Goal: Task Accomplishment & Management: Manage account settings

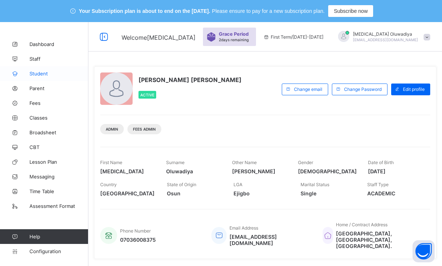
click at [45, 71] on span "Student" at bounding box center [58, 74] width 59 height 6
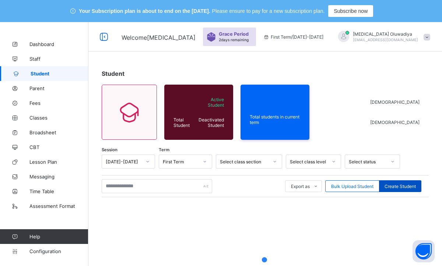
click at [403, 186] on span "Create Student" at bounding box center [399, 187] width 31 height 6
select select "**"
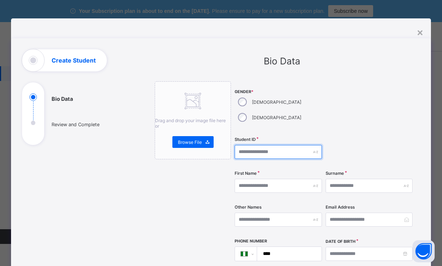
click at [247, 145] on input "text" at bounding box center [277, 152] width 87 height 14
type input "**********"
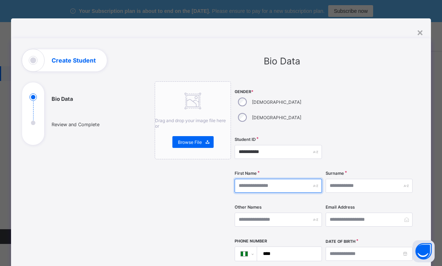
click at [248, 179] on input "text" at bounding box center [277, 186] width 87 height 14
type input "**********"
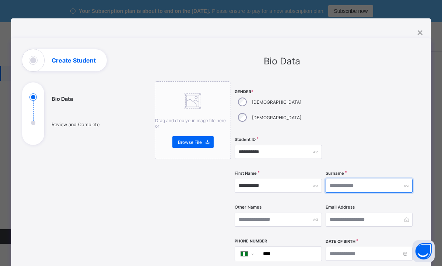
click at [350, 179] on input "text" at bounding box center [368, 186] width 87 height 14
type input "*"
type input "*****"
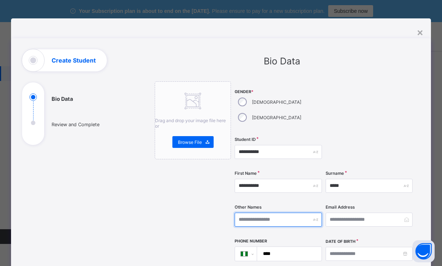
click at [249, 213] on input "text" at bounding box center [277, 220] width 87 height 14
type input "****"
click at [292, 247] on input "****" at bounding box center [287, 254] width 59 height 14
type input "**********"
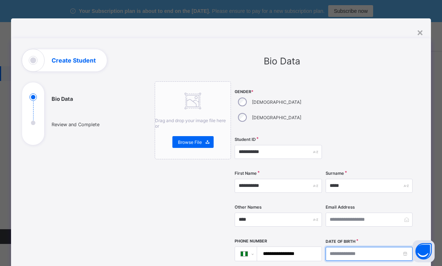
click at [403, 247] on input at bounding box center [368, 254] width 87 height 14
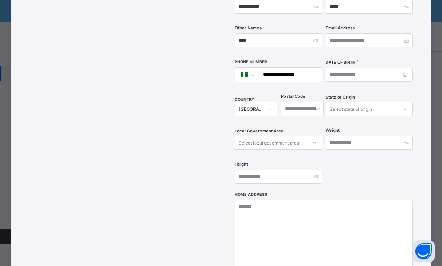
scroll to position [174, 0]
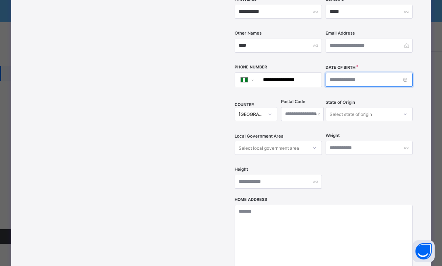
click at [406, 73] on input at bounding box center [368, 80] width 87 height 14
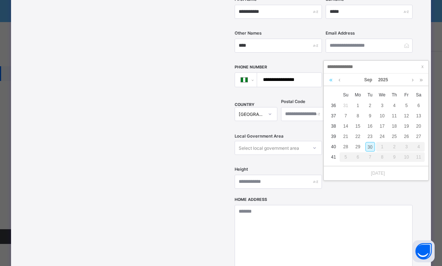
click at [330, 81] on link at bounding box center [330, 80] width 7 height 13
click at [340, 81] on link at bounding box center [339, 80] width 6 height 13
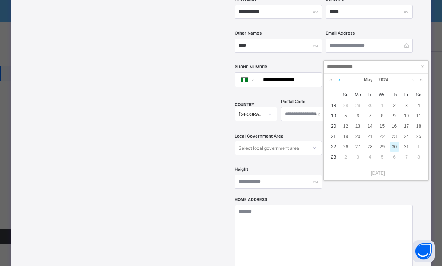
click at [340, 81] on link at bounding box center [339, 80] width 6 height 13
click at [379, 134] on div "24" at bounding box center [382, 137] width 10 height 10
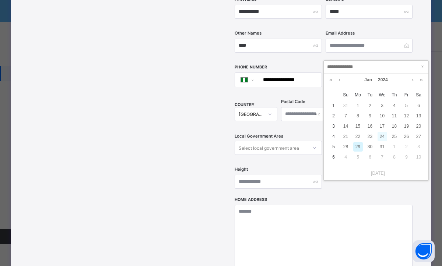
type input "**********"
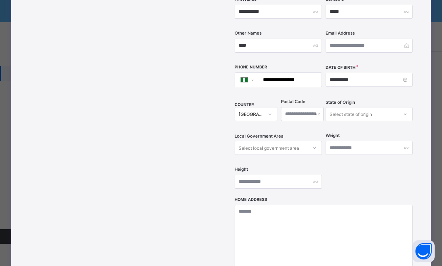
click at [176, 166] on div "Drag and drop your image file here or Browse File" at bounding box center [193, 117] width 76 height 420
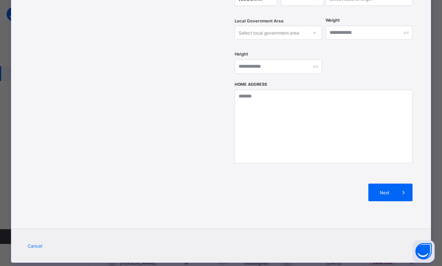
scroll to position [74, 0]
click at [394, 184] on span at bounding box center [403, 193] width 18 height 18
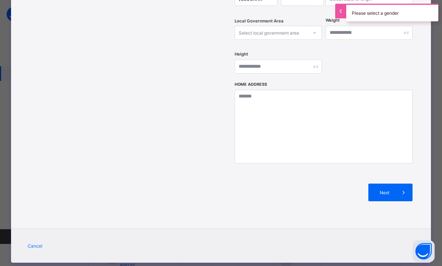
click at [310, 173] on div "Next" at bounding box center [323, 193] width 178 height 40
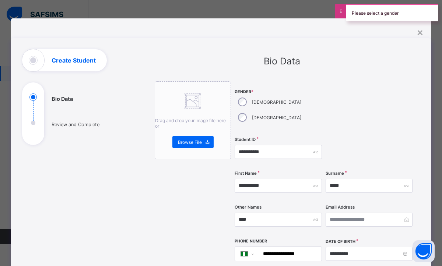
scroll to position [44, 0]
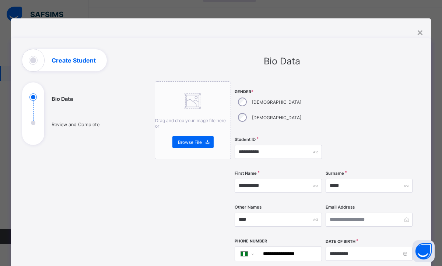
click at [384, 137] on div at bounding box center [368, 152] width 87 height 30
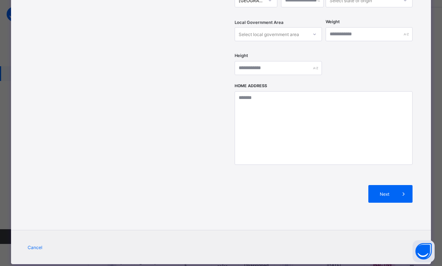
scroll to position [289, 0]
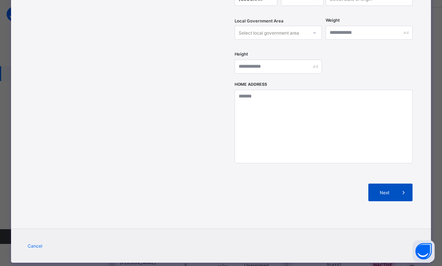
click at [387, 190] on span "Next" at bounding box center [383, 193] width 21 height 6
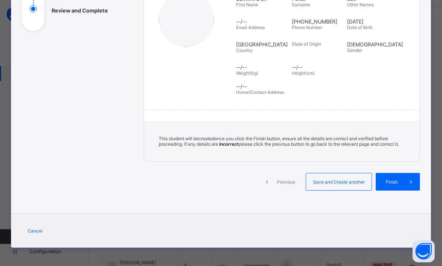
scroll to position [120, 0]
click at [394, 182] on span "Finish" at bounding box center [391, 182] width 21 height 6
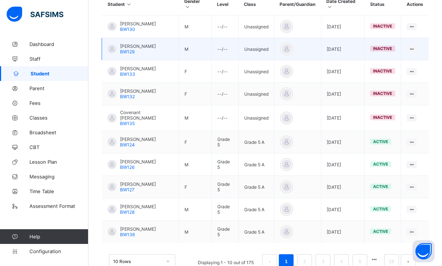
scroll to position [233, 0]
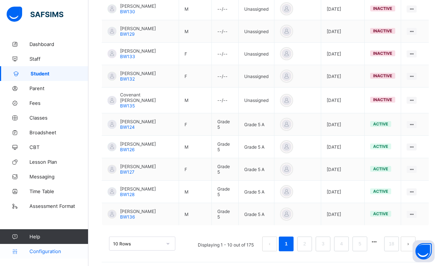
click at [52, 258] on link "Configuration" at bounding box center [44, 251] width 88 height 15
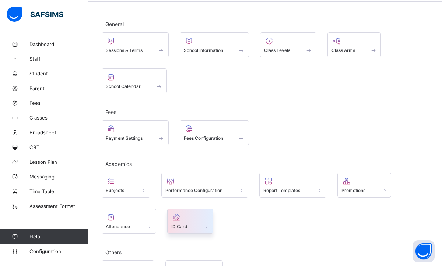
scroll to position [36, 0]
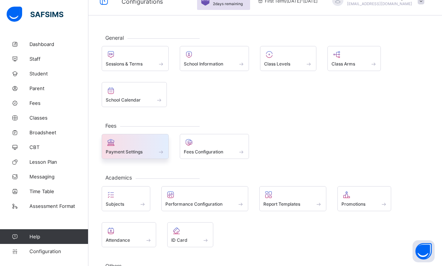
click at [148, 154] on div "Payment Settings" at bounding box center [135, 152] width 59 height 6
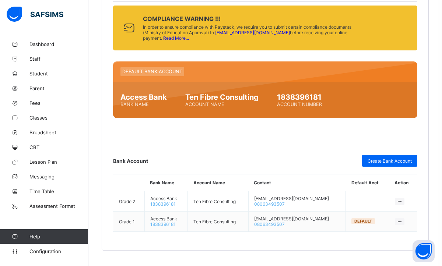
scroll to position [398, 0]
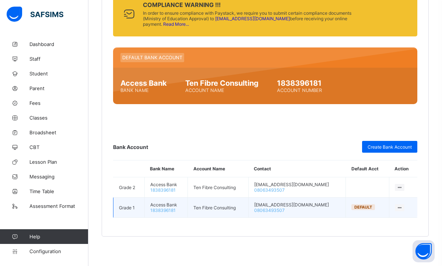
click at [397, 208] on icon at bounding box center [399, 208] width 6 height 6
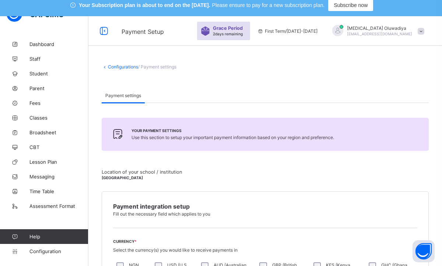
scroll to position [0, 0]
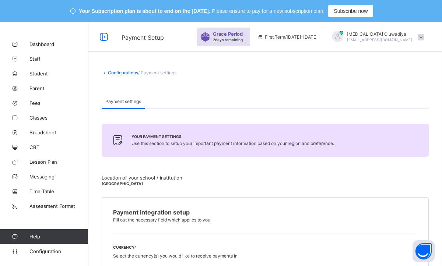
click at [240, 40] on span "2 days remaining" at bounding box center [228, 40] width 30 height 4
click at [111, 70] on link "Configurations" at bounding box center [123, 73] width 30 height 6
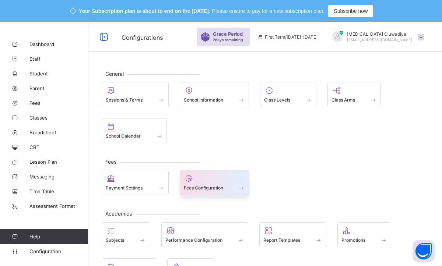
click at [197, 189] on span "Fees Configuration" at bounding box center [203, 188] width 39 height 6
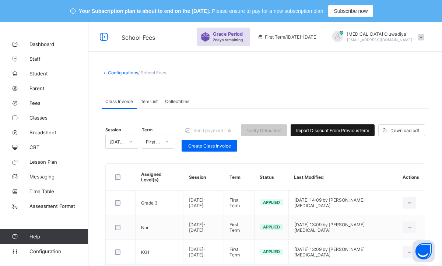
click at [324, 128] on span "Import Discount From Previous Term" at bounding box center [332, 131] width 73 height 6
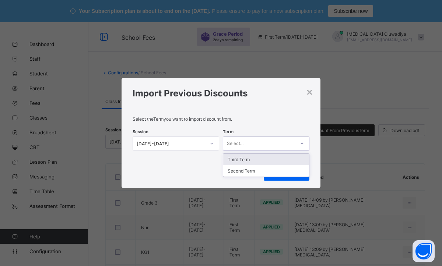
click at [301, 143] on icon at bounding box center [301, 143] width 4 height 7
click at [262, 118] on p "Select the Term you want to import discount from." at bounding box center [220, 119] width 177 height 6
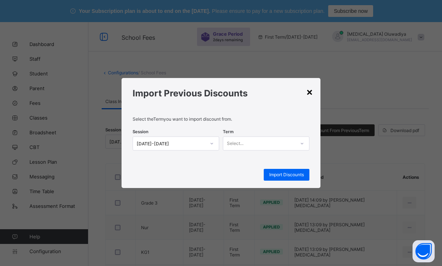
click at [310, 91] on div "×" at bounding box center [309, 91] width 7 height 13
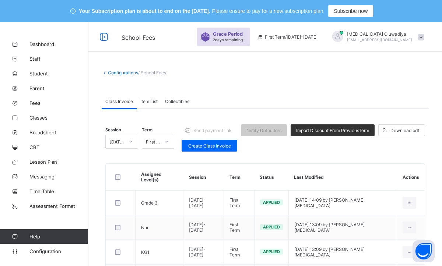
click at [164, 142] on icon at bounding box center [166, 141] width 4 height 7
click at [205, 105] on div "Class Invoice Item List Collectibles" at bounding box center [265, 101] width 327 height 15
click at [343, 148] on div "Send payment link Notify Defaulters Import Discount From Previous Term Download…" at bounding box center [302, 137] width 243 height 27
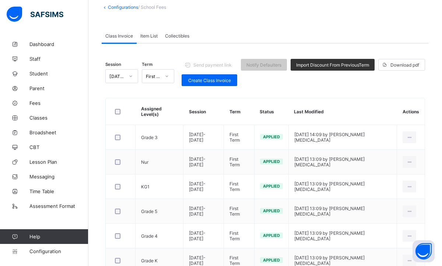
scroll to position [51, 0]
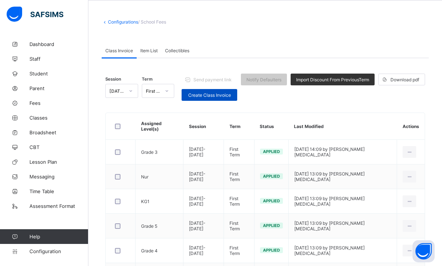
click at [216, 98] on div "Create Class Invoice" at bounding box center [209, 95] width 56 height 12
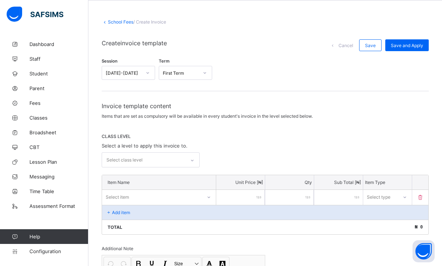
click at [194, 160] on div at bounding box center [192, 161] width 13 height 12
click at [252, 142] on div "CLASS LEVEL Select a level to apply this invoice to. Select class level" at bounding box center [265, 151] width 327 height 34
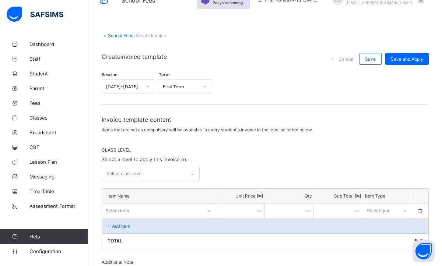
scroll to position [36, 0]
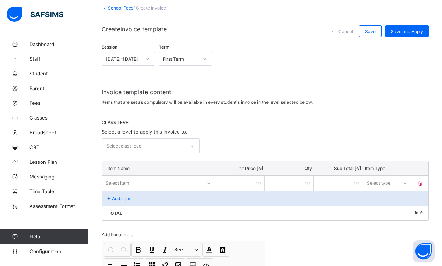
click at [194, 176] on div "Invoice template content Items that are set as compulsory will be available in …" at bounding box center [265, 215] width 327 height 255
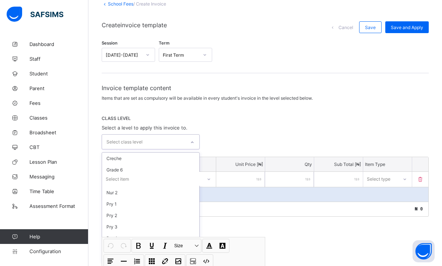
scroll to position [19, 0]
type input "*"
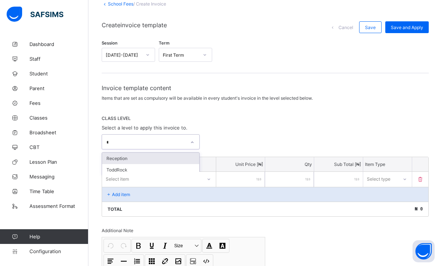
scroll to position [0, 0]
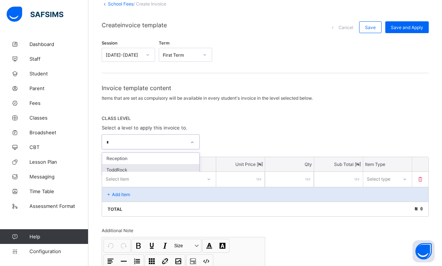
click at [124, 169] on div "ToddRock" at bounding box center [150, 169] width 97 height 11
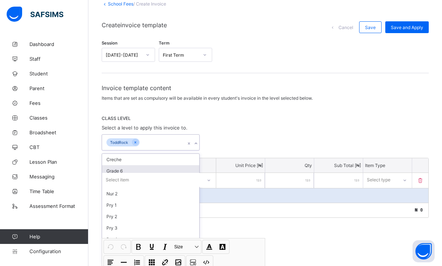
click at [247, 133] on div "CLASS LEVEL Select a level to apply this invoice to. option ToddRock, selected.…" at bounding box center [265, 133] width 327 height 35
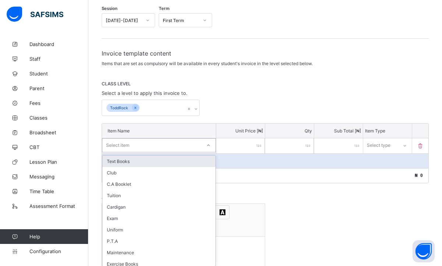
click at [207, 152] on div "option Text Books focused, 1 of 14. 14 results available. Use Up and Down to ch…" at bounding box center [159, 145] width 114 height 14
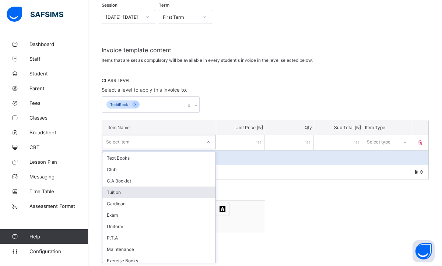
click at [167, 194] on div "Tuition" at bounding box center [158, 192] width 113 height 11
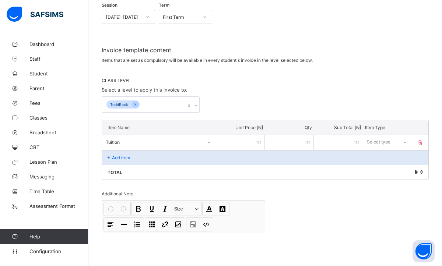
click at [245, 137] on input "number" at bounding box center [240, 142] width 49 height 15
click at [405, 144] on icon at bounding box center [404, 141] width 4 height 7
click at [376, 158] on div "Compulsory" at bounding box center [387, 157] width 48 height 11
click at [246, 143] on input "number" at bounding box center [240, 142] width 49 height 15
type input "*"
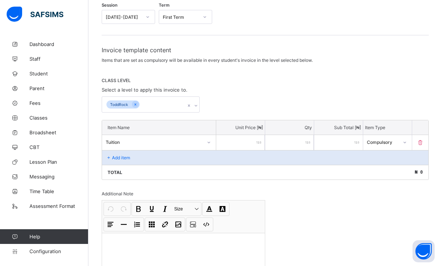
type input "*"
type input "**"
type input "***"
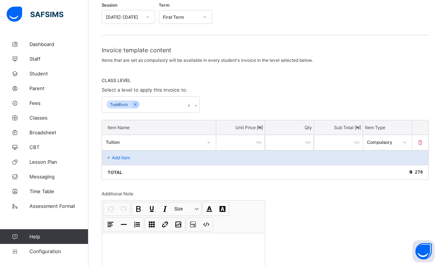
type input "****"
type input "*****"
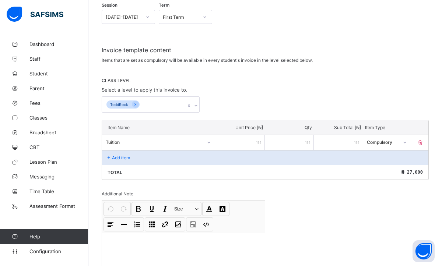
click at [373, 203] on div "Invoice template content Items that are set as compulsory will be available in …" at bounding box center [265, 174] width 327 height 256
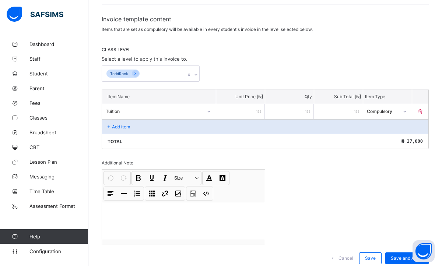
scroll to position [161, 0]
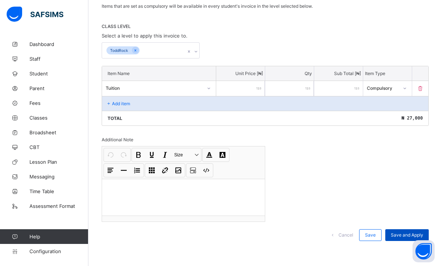
click at [401, 233] on span "Save and Apply" at bounding box center [406, 235] width 32 height 6
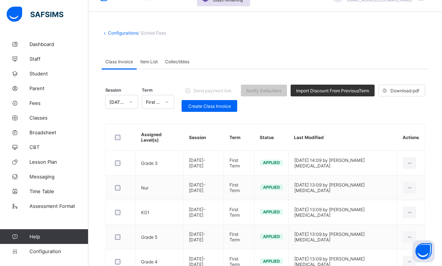
scroll to position [31, 0]
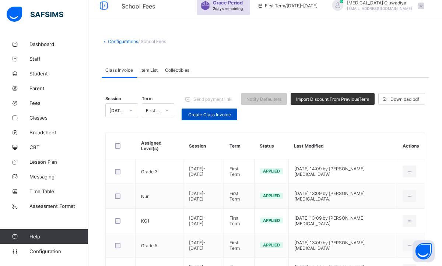
click at [194, 117] on div "Create Class Invoice" at bounding box center [209, 115] width 56 height 12
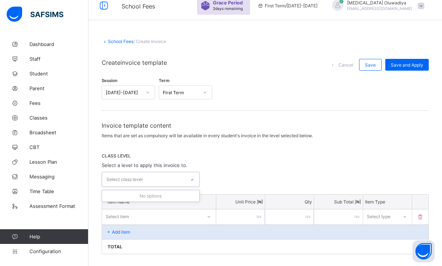
click at [188, 179] on div at bounding box center [192, 180] width 13 height 12
click at [229, 167] on div "CLASS LEVEL Select a level to apply this invoice to. Select class level" at bounding box center [265, 170] width 327 height 34
click at [194, 177] on div at bounding box center [192, 180] width 13 height 12
click at [257, 156] on span "CLASS LEVEL" at bounding box center [265, 156] width 327 height 6
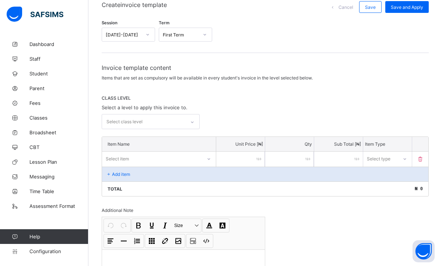
scroll to position [86, 0]
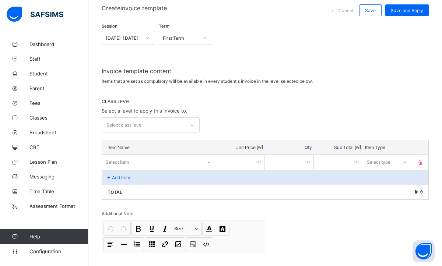
click at [193, 122] on div at bounding box center [192, 126] width 13 height 12
click at [169, 139] on div "No options" at bounding box center [150, 141] width 97 height 11
click at [142, 123] on div "Select class level" at bounding box center [143, 125] width 83 height 14
click at [227, 87] on div "Invoice template content Items that are set as compulsory will be available in …" at bounding box center [265, 194] width 327 height 255
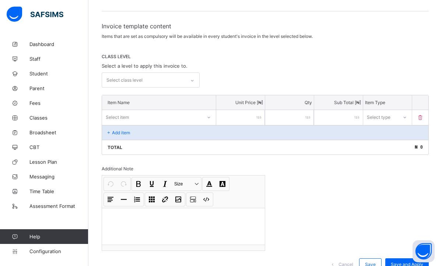
scroll to position [132, 0]
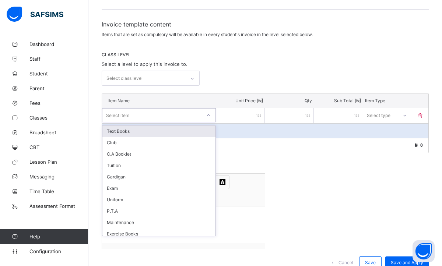
click at [210, 113] on icon at bounding box center [208, 114] width 4 height 7
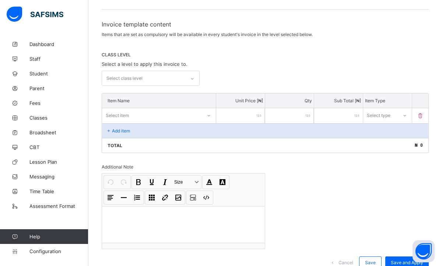
click at [233, 56] on span "CLASS LEVEL" at bounding box center [265, 55] width 327 height 6
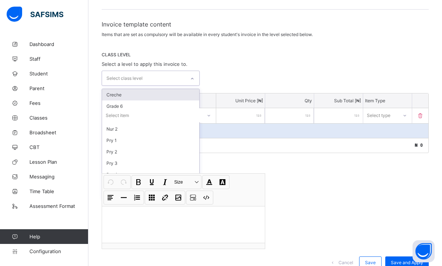
click at [194, 79] on icon at bounding box center [192, 78] width 4 height 7
click at [170, 92] on div "Creche" at bounding box center [150, 94] width 97 height 11
click at [264, 58] on div "CLASS LEVEL Select a level to apply this invoice to. option Creche, selected. o…" at bounding box center [265, 69] width 327 height 35
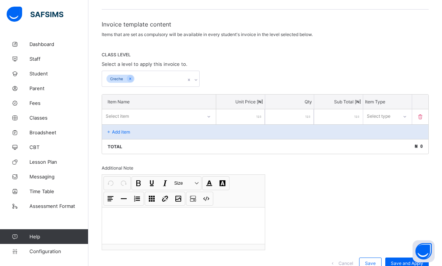
click at [229, 120] on input "number" at bounding box center [240, 116] width 49 height 15
type input "*"
type input "**"
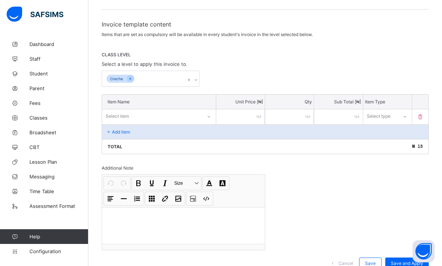
type input "***"
type input "****"
type input "*****"
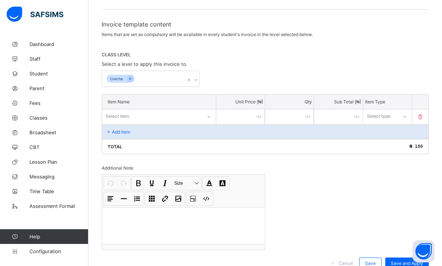
type input "*****"
click at [402, 113] on icon at bounding box center [404, 116] width 4 height 7
click at [392, 133] on div "Compulsory" at bounding box center [387, 132] width 48 height 11
click at [369, 261] on span "Save" at bounding box center [370, 263] width 11 height 6
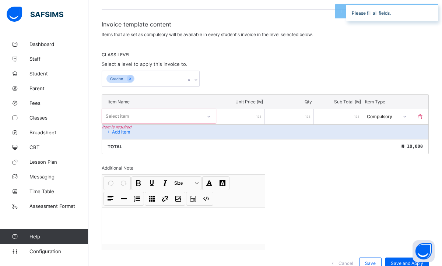
click at [211, 117] on icon at bounding box center [208, 116] width 4 height 7
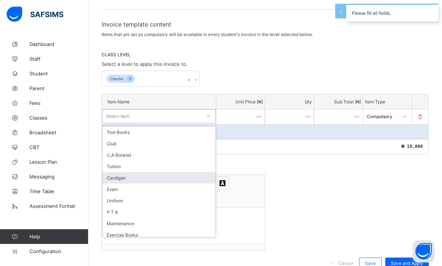
scroll to position [0, 0]
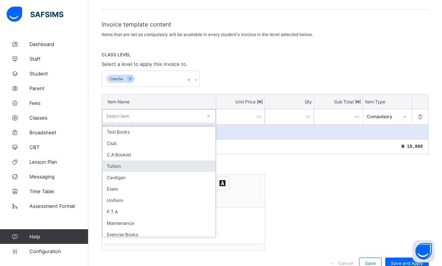
click at [159, 169] on div "Tuition" at bounding box center [158, 165] width 113 height 11
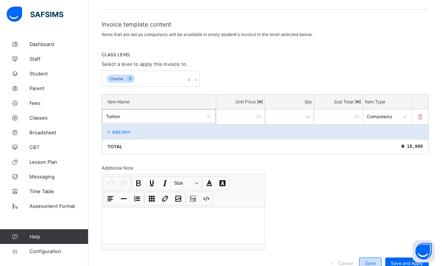
click at [371, 258] on div "Save" at bounding box center [370, 264] width 22 height 12
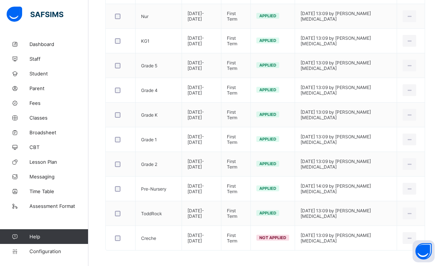
scroll to position [218, 0]
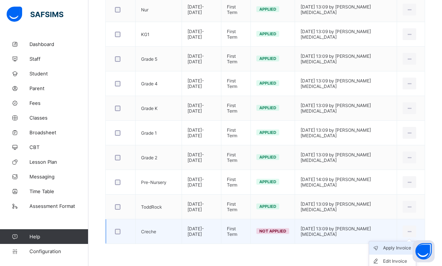
click at [398, 249] on div "Apply Invoice" at bounding box center [398, 247] width 30 height 7
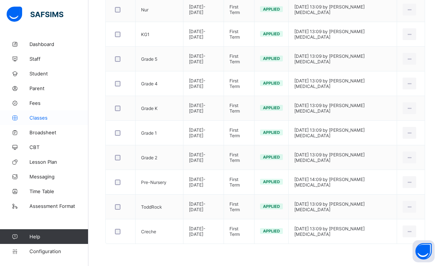
click at [50, 116] on span "Classes" at bounding box center [58, 118] width 59 height 6
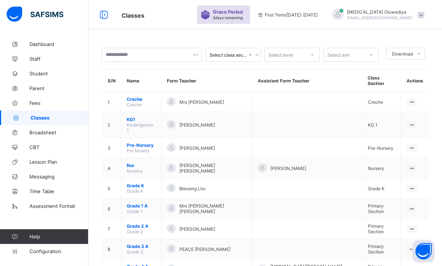
scroll to position [84, 0]
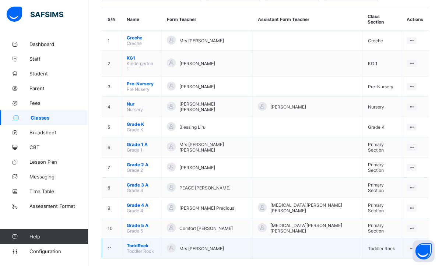
click at [143, 243] on span "ToddRock" at bounding box center [141, 246] width 29 height 6
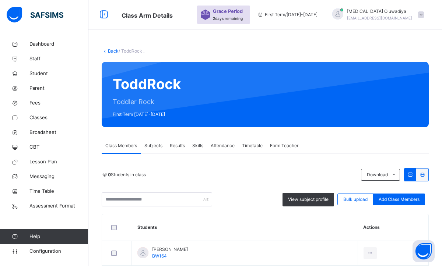
scroll to position [84, 0]
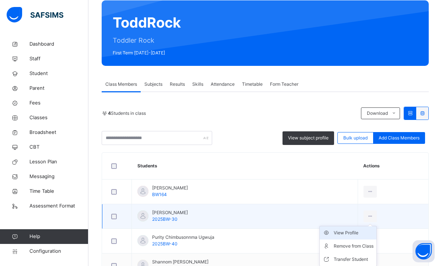
click at [349, 233] on div "View Profile" at bounding box center [353, 232] width 40 height 7
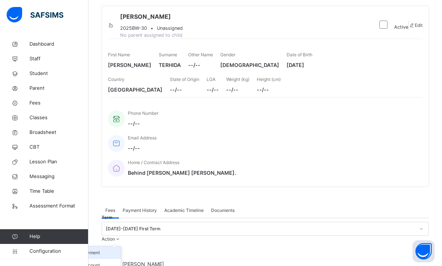
click at [121, 247] on li "Receive Payment" at bounding box center [90, 253] width 60 height 13
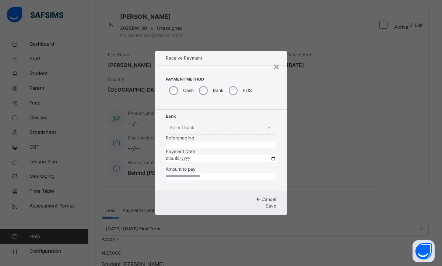
click at [239, 142] on input "text" at bounding box center [221, 145] width 110 height 7
type input "*"
type input "*********"
click at [170, 155] on input "date" at bounding box center [221, 158] width 110 height 7
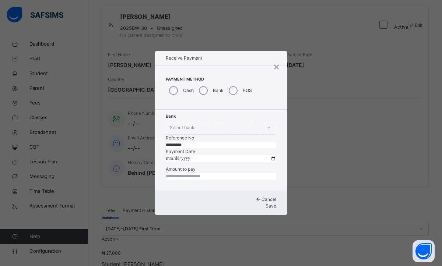
type input "**********"
click at [173, 180] on input "currency" at bounding box center [221, 176] width 110 height 7
type input "********"
click at [244, 209] on div "Save" at bounding box center [221, 206] width 110 height 7
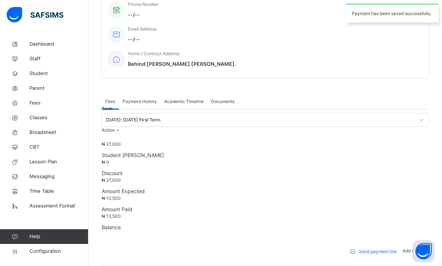
scroll to position [201, 0]
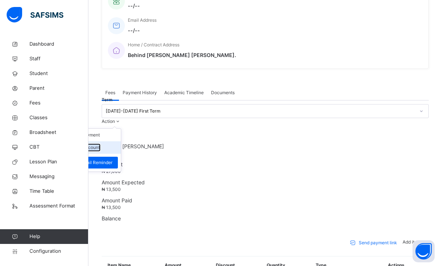
click at [100, 144] on button "Manage Discount" at bounding box center [81, 147] width 36 height 7
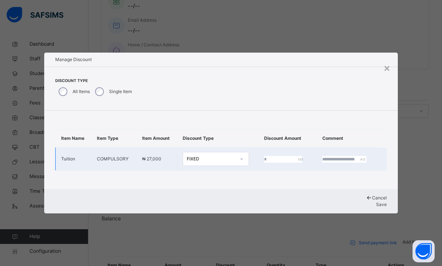
click at [264, 156] on input "*" at bounding box center [283, 159] width 38 height 7
type input "*****"
click at [338, 156] on input "text" at bounding box center [344, 159] width 44 height 7
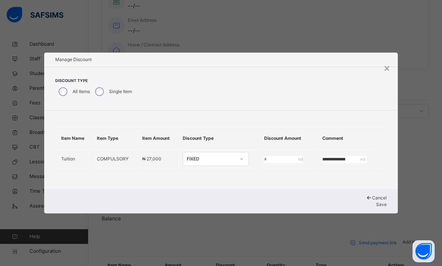
type input "**********"
click at [376, 207] on span "Save" at bounding box center [381, 205] width 11 height 6
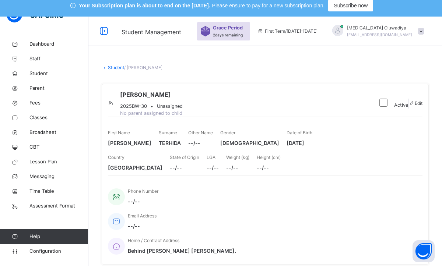
scroll to position [0, 0]
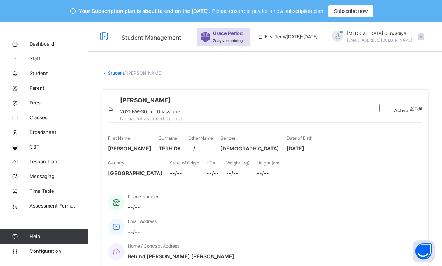
click at [113, 73] on link "Student" at bounding box center [116, 73] width 16 height 6
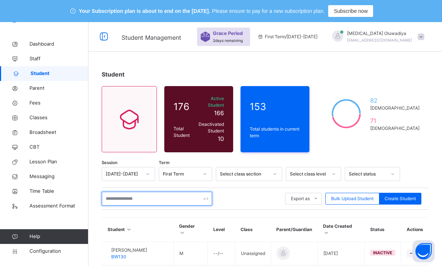
click at [111, 193] on input "text" at bounding box center [157, 199] width 110 height 14
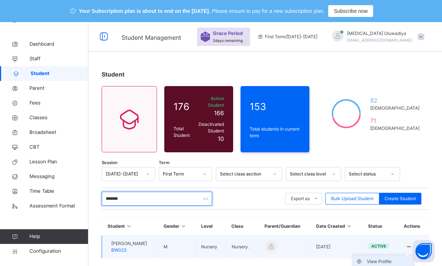
type input "*******"
click at [393, 258] on div "View Profile" at bounding box center [388, 261] width 44 height 7
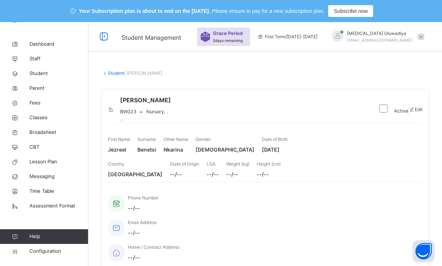
click at [383, 214] on div "Phone Number --/-- Email Address --/-- Home / Contract Address --/--" at bounding box center [265, 223] width 314 height 83
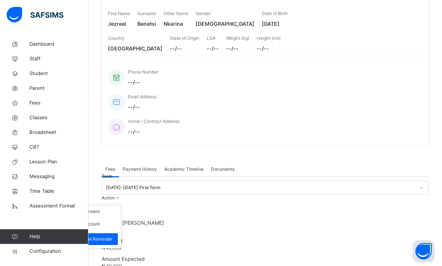
scroll to position [118, 0]
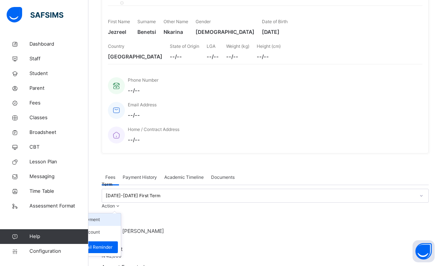
click at [121, 213] on li "Receive Payment" at bounding box center [90, 219] width 60 height 13
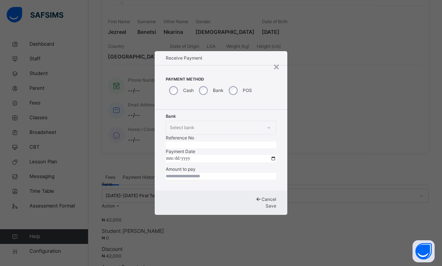
click at [226, 142] on input "text" at bounding box center [221, 145] width 110 height 7
type input "*********"
click at [173, 155] on input "date" at bounding box center [221, 158] width 110 height 7
type input "**********"
click at [178, 180] on input "currency" at bounding box center [221, 176] width 110 height 7
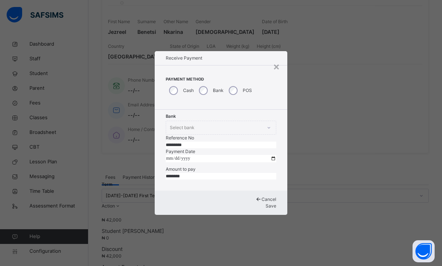
type input "********"
click at [265, 209] on span "Save" at bounding box center [270, 206] width 11 height 6
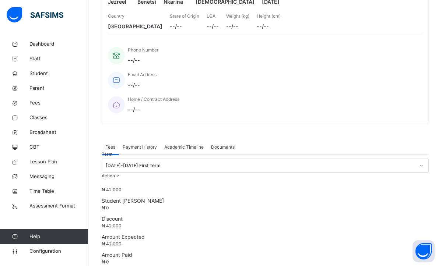
scroll to position [162, 0]
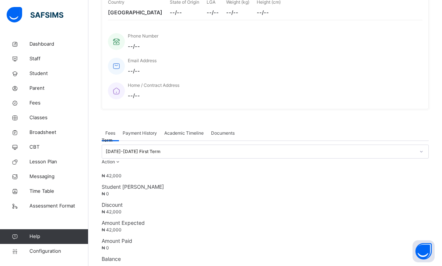
click at [145, 130] on span "Payment History" at bounding box center [140, 133] width 34 height 7
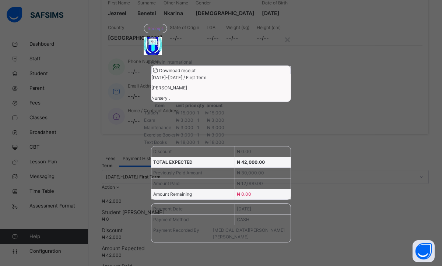
click at [195, 73] on span "Download receipt" at bounding box center [177, 71] width 36 height 6
click at [285, 35] on div "×" at bounding box center [287, 38] width 7 height 15
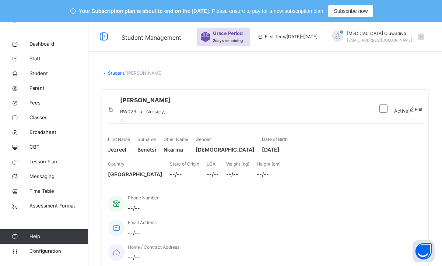
click at [111, 74] on link "Student" at bounding box center [116, 73] width 16 height 6
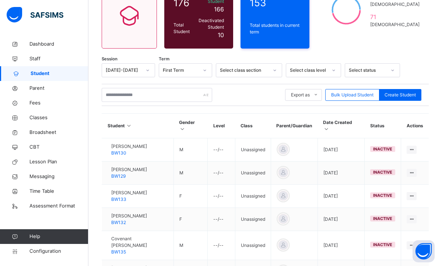
scroll to position [103, 0]
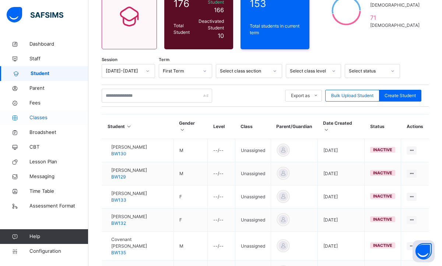
click at [45, 120] on span "Classes" at bounding box center [58, 117] width 59 height 7
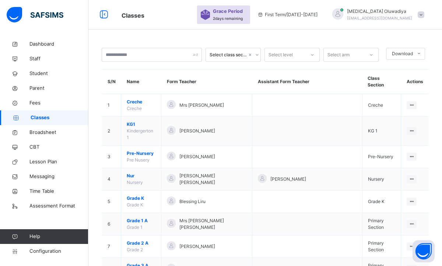
scroll to position [103, 0]
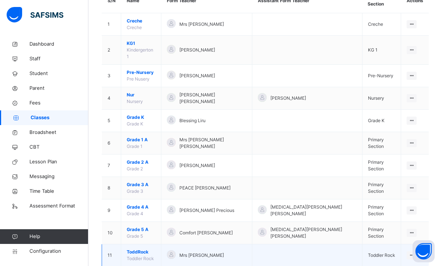
click at [146, 249] on span "ToddRock" at bounding box center [141, 252] width 29 height 7
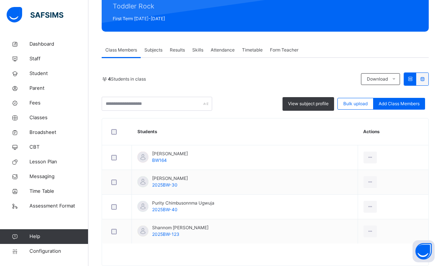
scroll to position [132, 0]
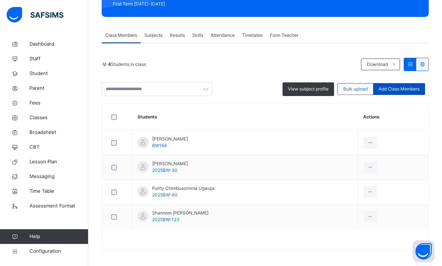
click at [399, 85] on div "Add Class Members" at bounding box center [399, 89] width 52 height 12
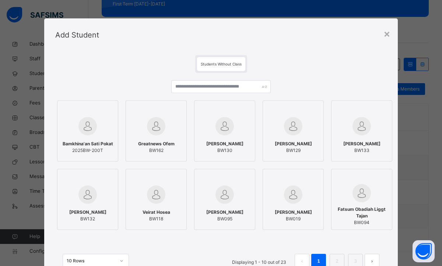
click at [109, 135] on div at bounding box center [87, 126] width 53 height 21
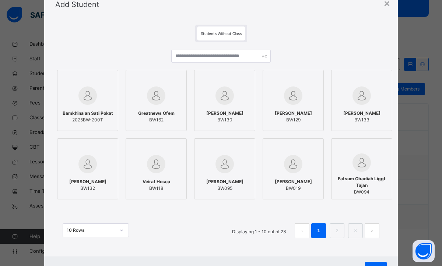
scroll to position [44, 0]
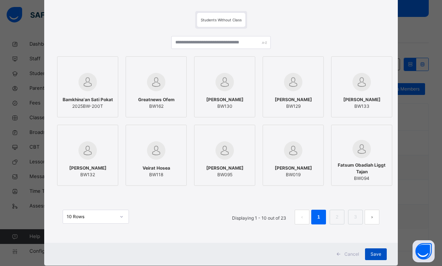
click at [379, 251] on div "Save" at bounding box center [376, 254] width 22 height 12
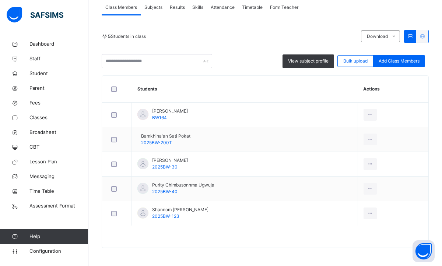
scroll to position [161, 0]
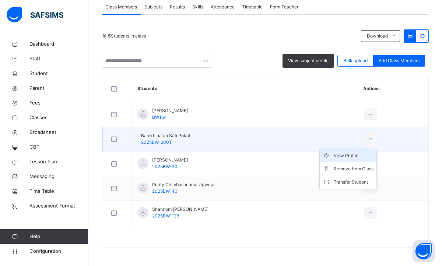
click at [341, 157] on div "View Profile" at bounding box center [353, 155] width 40 height 7
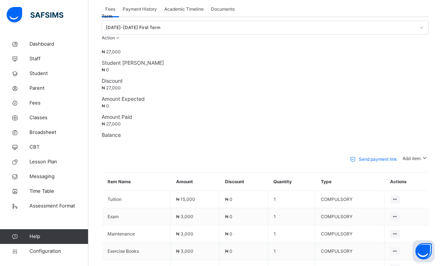
scroll to position [161, 0]
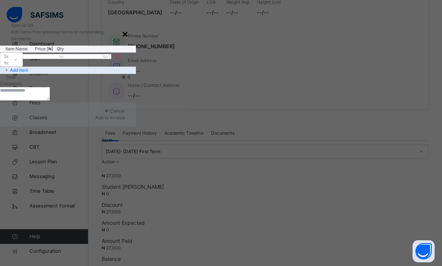
click at [128, 41] on div "×" at bounding box center [124, 33] width 7 height 15
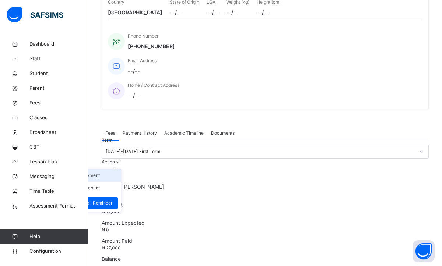
click at [121, 169] on li "Receive Payment" at bounding box center [90, 175] width 60 height 13
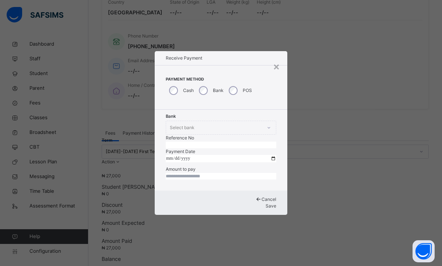
click at [257, 142] on input "text" at bounding box center [221, 145] width 110 height 7
type input "*********"
click at [173, 155] on input "date" at bounding box center [221, 158] width 110 height 7
type input "**********"
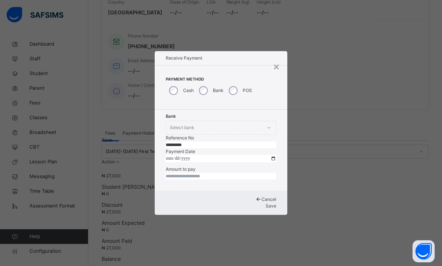
click at [189, 180] on input "currency" at bounding box center [221, 176] width 110 height 7
type input "*******"
click at [252, 215] on div "Cancel Save" at bounding box center [221, 203] width 132 height 24
click at [265, 209] on span "Save" at bounding box center [270, 206] width 11 height 6
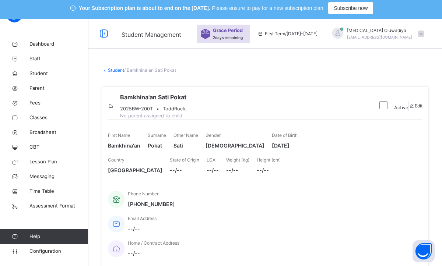
scroll to position [0, 0]
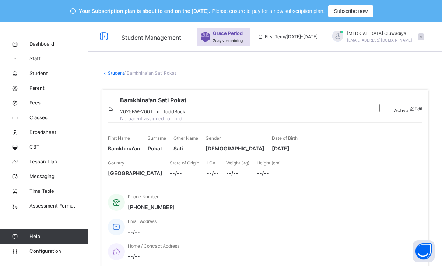
click at [111, 71] on link "Student" at bounding box center [116, 73] width 16 height 6
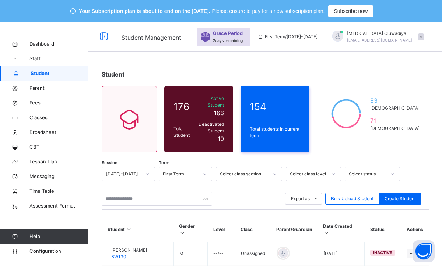
click at [49, 118] on span "Classes" at bounding box center [58, 117] width 59 height 7
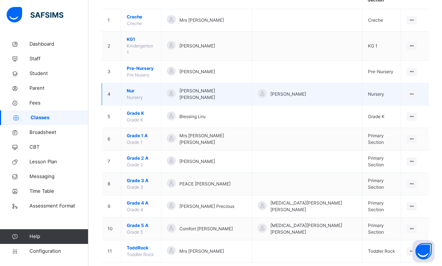
scroll to position [109, 0]
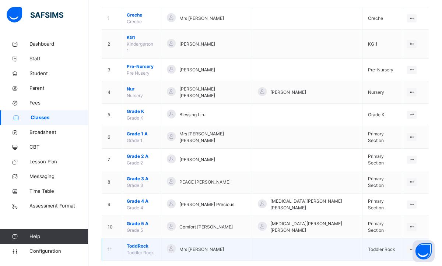
click at [131, 243] on span "ToddRock" at bounding box center [141, 246] width 29 height 7
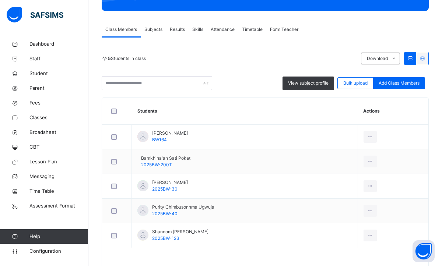
scroll to position [161, 0]
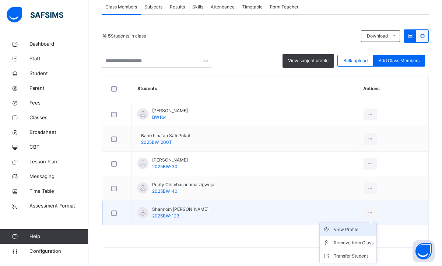
click at [346, 230] on div "View Profile" at bounding box center [353, 229] width 40 height 7
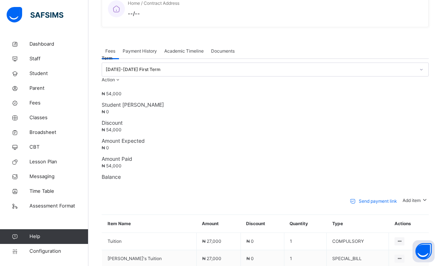
scroll to position [249, 0]
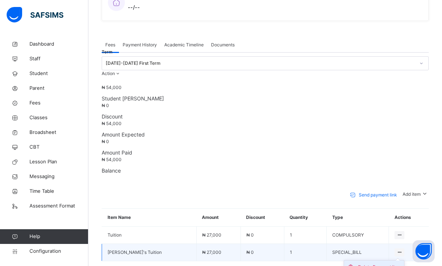
click at [374, 263] on div "Delete Payment Item" at bounding box center [379, 266] width 43 height 7
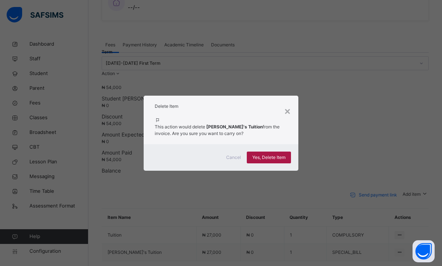
click at [279, 160] on span "Yes, Delete Item" at bounding box center [268, 157] width 33 height 7
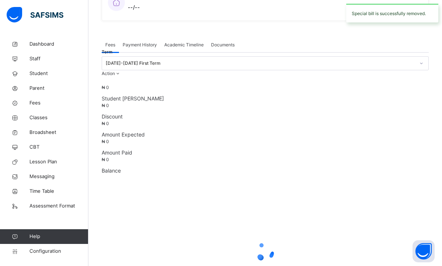
scroll to position [235, 0]
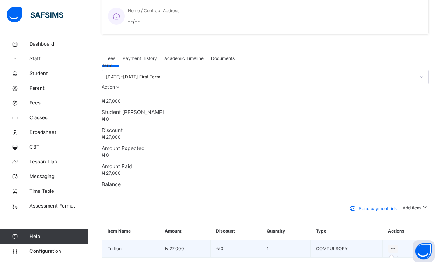
click at [393, 246] on icon at bounding box center [393, 249] width 6 height 6
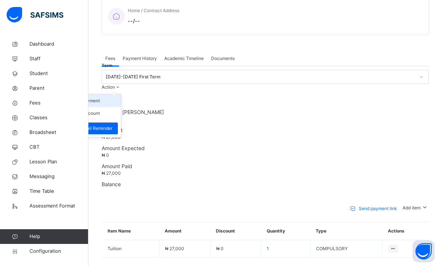
click at [121, 95] on li "Receive Payment" at bounding box center [90, 101] width 60 height 13
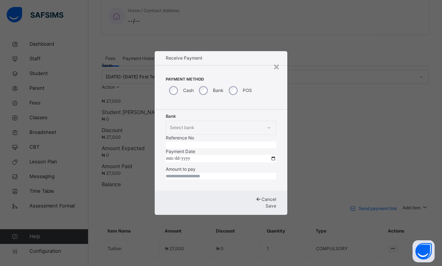
click at [249, 142] on input "text" at bounding box center [221, 145] width 110 height 7
type input "*********"
click at [171, 155] on input "date" at bounding box center [221, 158] width 110 height 7
type input "**********"
click at [205, 180] on input "currency" at bounding box center [221, 176] width 110 height 7
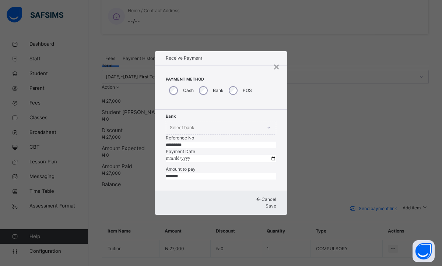
type input "*******"
click at [265, 209] on span "Save" at bounding box center [270, 206] width 11 height 6
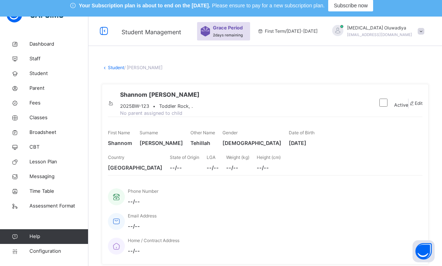
scroll to position [0, 0]
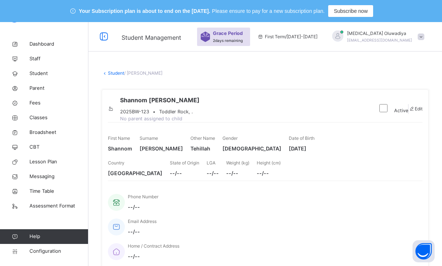
click at [121, 74] on link "Student" at bounding box center [116, 73] width 16 height 6
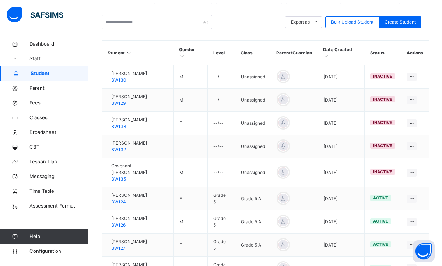
scroll to position [162, 0]
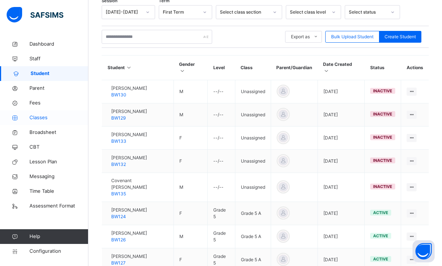
click at [39, 116] on span "Classes" at bounding box center [58, 117] width 59 height 7
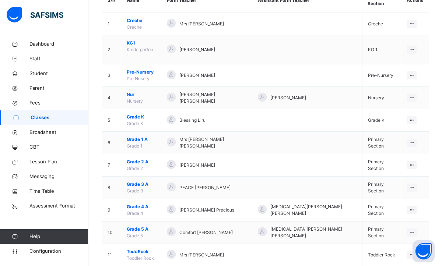
scroll to position [109, 0]
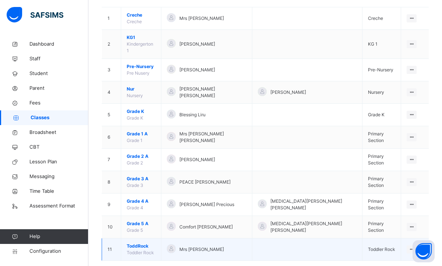
click at [150, 243] on span "ToddRock" at bounding box center [141, 246] width 29 height 7
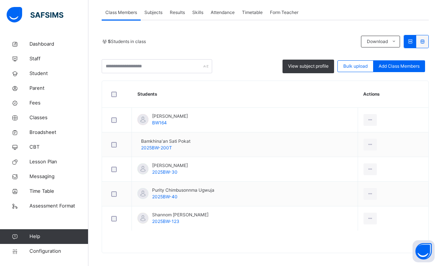
scroll to position [161, 0]
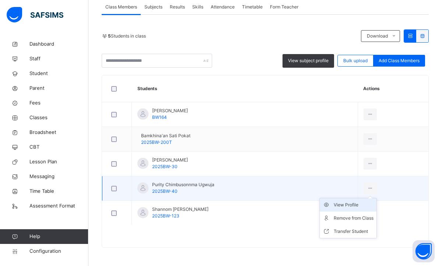
click at [353, 205] on div "View Profile" at bounding box center [353, 204] width 40 height 7
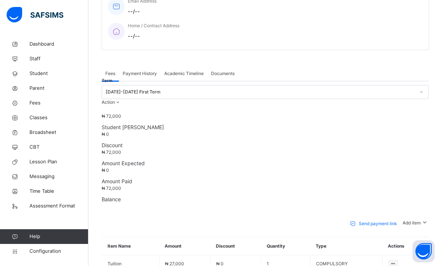
scroll to position [234, 0]
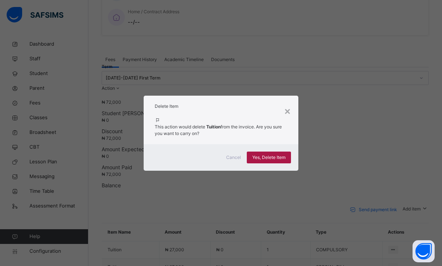
click at [267, 155] on span "Yes, Delete Item" at bounding box center [268, 157] width 33 height 7
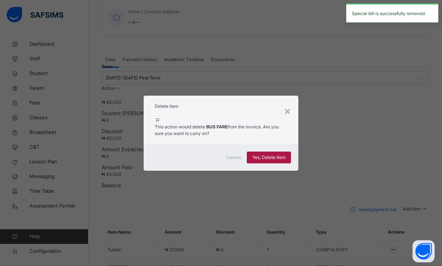
click at [258, 158] on span "Yes, Delete Item" at bounding box center [268, 157] width 33 height 7
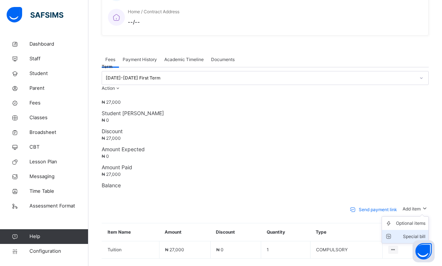
click at [413, 233] on div "Special bill" at bounding box center [410, 236] width 29 height 7
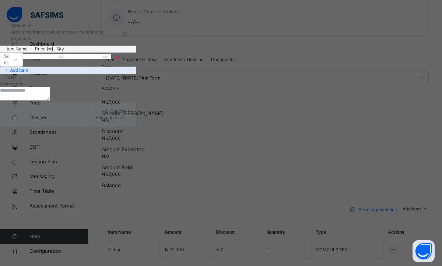
click at [18, 63] on icon at bounding box center [15, 59] width 4 height 7
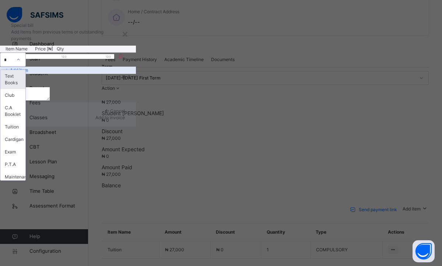
type input "**"
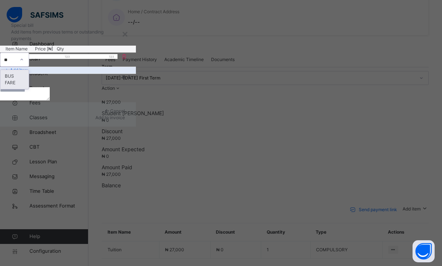
click at [29, 89] on div "BUS FARE" at bounding box center [14, 79] width 28 height 19
click at [111, 59] on input "*" at bounding box center [89, 56] width 44 height 5
click at [125, 120] on span "Add to invoice" at bounding box center [109, 118] width 29 height 6
click at [111, 59] on input "******" at bounding box center [89, 56] width 44 height 5
type input "*"
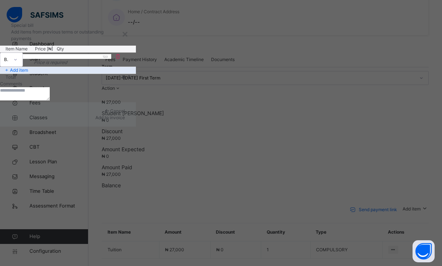
click at [67, 59] on input "number" at bounding box center [45, 56] width 44 height 5
type input "*****"
click at [125, 120] on span "Add to invoice" at bounding box center [109, 118] width 29 height 6
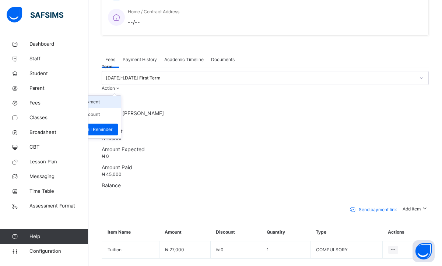
click at [121, 96] on li "Receive Payment" at bounding box center [90, 102] width 60 height 13
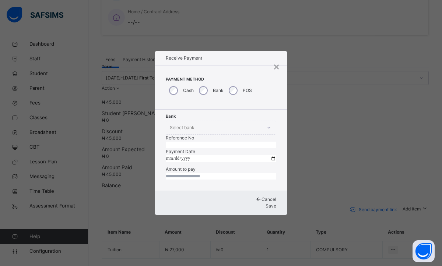
click at [253, 142] on input "text" at bounding box center [221, 145] width 110 height 7
type input "*********"
click at [169, 155] on input "date" at bounding box center [221, 158] width 110 height 7
type input "**********"
click at [190, 180] on input "currency" at bounding box center [221, 176] width 110 height 7
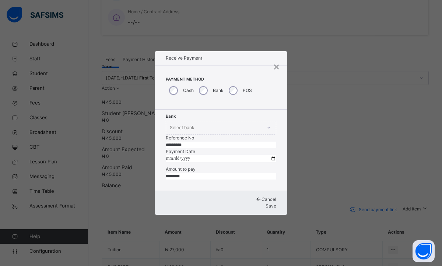
type input "********"
click at [265, 209] on span "Save" at bounding box center [270, 206] width 11 height 6
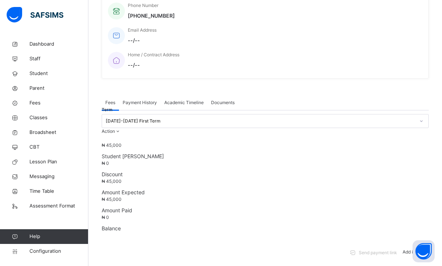
scroll to position [190, 0]
click at [143, 96] on div "Payment History" at bounding box center [140, 103] width 42 height 15
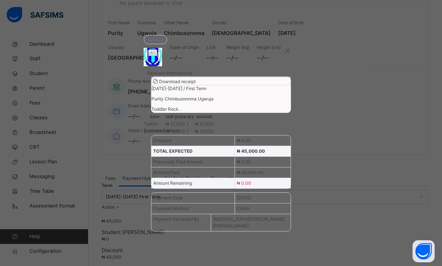
click at [195, 84] on span "Download receipt" at bounding box center [177, 82] width 36 height 6
click at [284, 42] on div "×" at bounding box center [287, 49] width 7 height 15
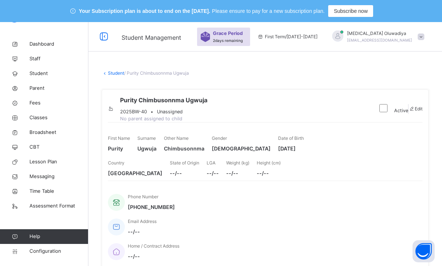
click at [116, 71] on link "Student" at bounding box center [116, 73] width 16 height 6
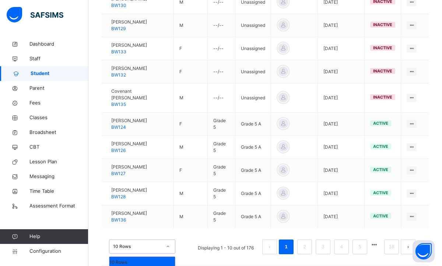
scroll to position [273, 0]
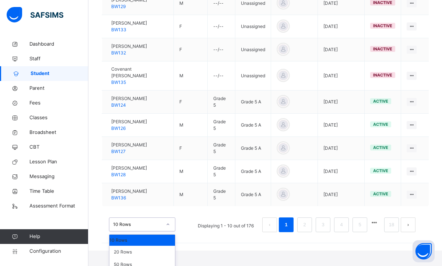
click at [168, 231] on div "option 10 Rows focused, 1 of 3. 3 results available. Use Up and Down to choose …" at bounding box center [142, 224] width 66 height 14
click at [141, 263] on div "50 Rows" at bounding box center [141, 264] width 65 height 13
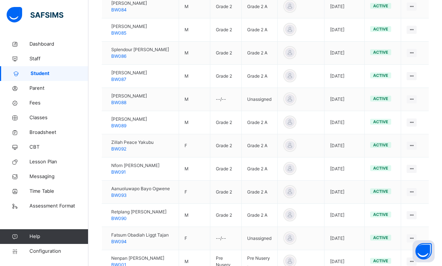
scroll to position [1059, 0]
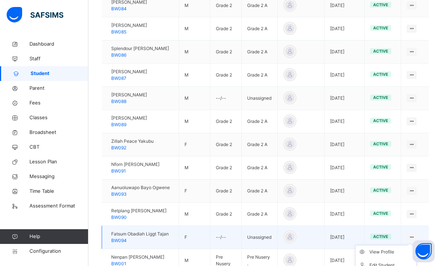
click at [409, 240] on icon at bounding box center [411, 237] width 6 height 6
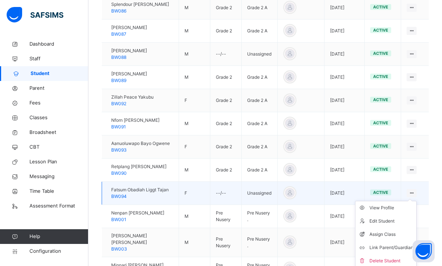
scroll to position [1118, 0]
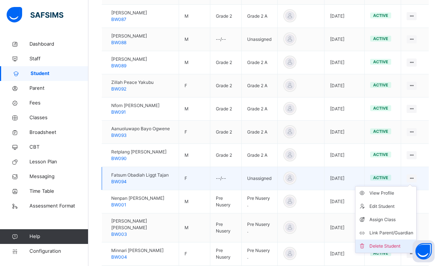
click at [382, 250] on div "Delete Student" at bounding box center [391, 245] width 44 height 7
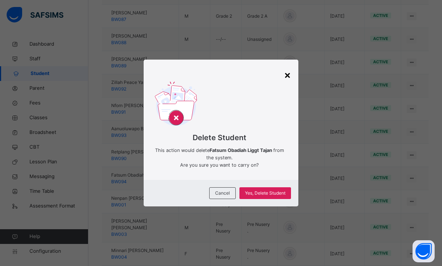
click at [285, 76] on div "×" at bounding box center [287, 74] width 7 height 15
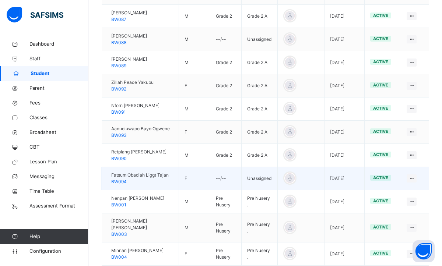
click at [387, 180] on span "active" at bounding box center [380, 177] width 15 height 5
click at [379, 180] on span "active" at bounding box center [380, 177] width 15 height 5
click at [382, 180] on span "active" at bounding box center [380, 177] width 15 height 5
click at [135, 178] on span "Fatsum Obadiah Liggt Tajan" at bounding box center [139, 175] width 57 height 7
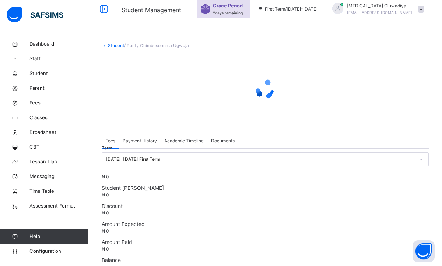
scroll to position [24, 0]
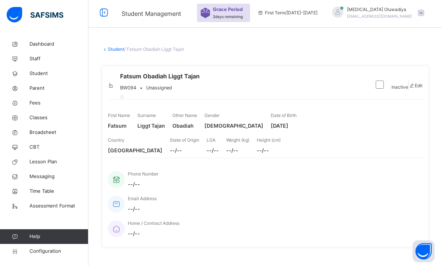
click at [106, 50] on icon at bounding box center [105, 49] width 6 height 6
click at [112, 49] on link "Student" at bounding box center [116, 49] width 16 height 6
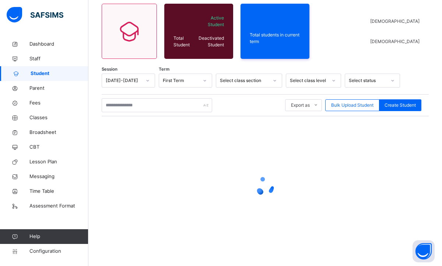
scroll to position [84, 0]
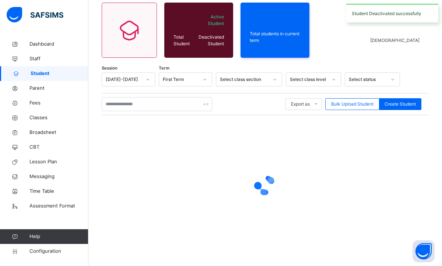
click at [153, 137] on div at bounding box center [265, 185] width 327 height 140
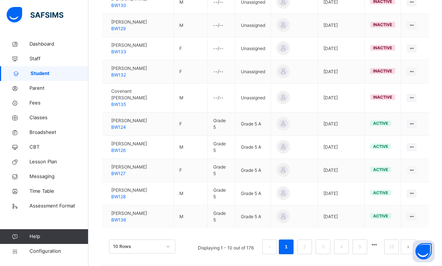
scroll to position [273, 0]
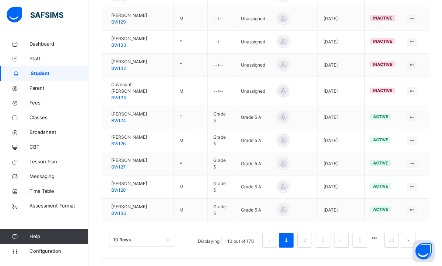
click at [168, 239] on div "10 Rows" at bounding box center [142, 240] width 66 height 14
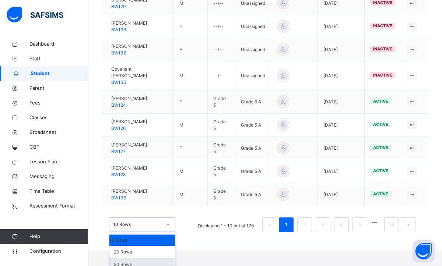
click at [146, 263] on div "50 Rows" at bounding box center [141, 264] width 65 height 13
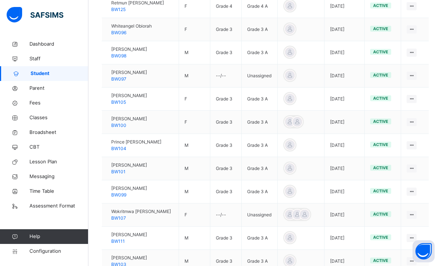
scroll to position [633, 0]
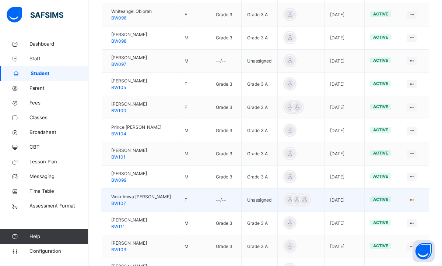
click at [264, 196] on td "Unassigned" at bounding box center [259, 200] width 36 height 23
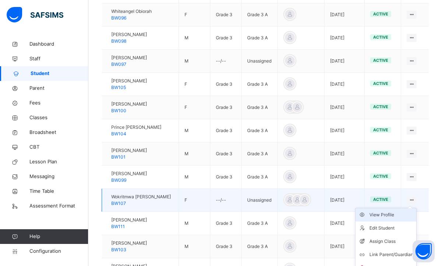
click at [383, 211] on div "View Profile" at bounding box center [391, 214] width 44 height 7
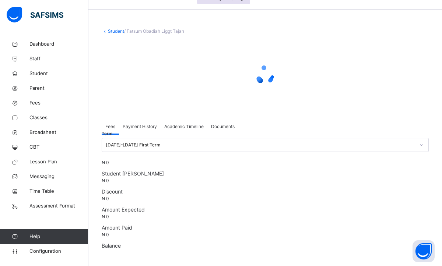
scroll to position [39, 0]
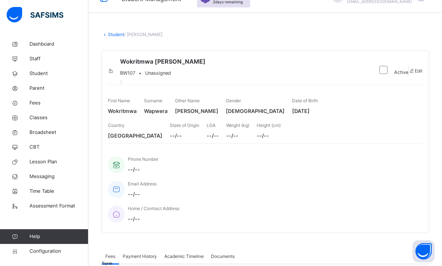
click at [376, 73] on div "Active" at bounding box center [392, 71] width 32 height 10
click at [325, 73] on div "Wokritmwa [PERSON_NAME] Wapwera BW107 • Unassigned" at bounding box center [238, 71] width 261 height 28
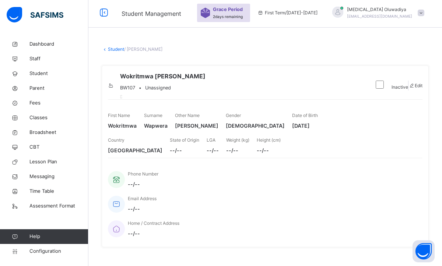
click at [120, 51] on link "Student" at bounding box center [116, 49] width 16 height 6
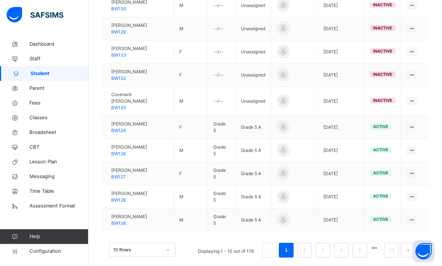
scroll to position [251, 0]
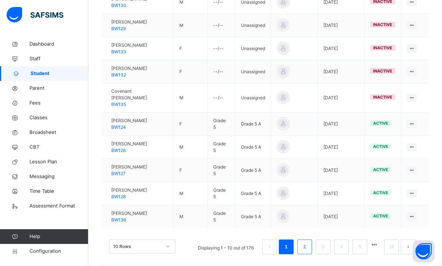
click at [307, 242] on link "2" at bounding box center [304, 247] width 7 height 10
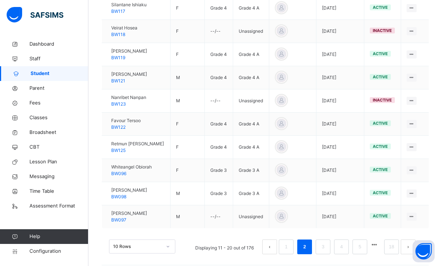
scroll to position [261, 0]
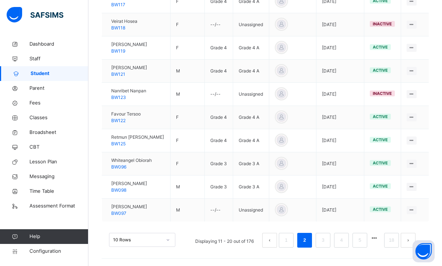
click at [168, 237] on div "10 Rows" at bounding box center [142, 240] width 66 height 14
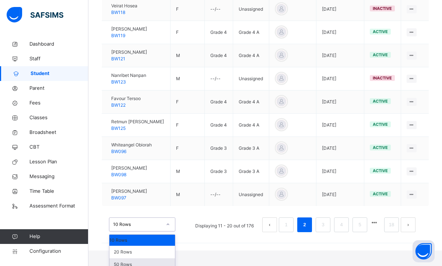
click at [146, 258] on div "50 Rows" at bounding box center [141, 264] width 65 height 13
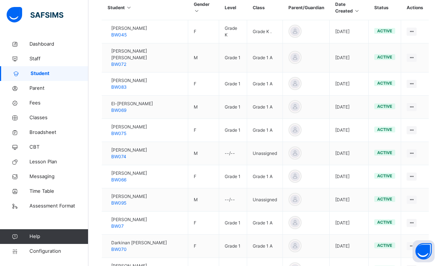
scroll to position [237, 0]
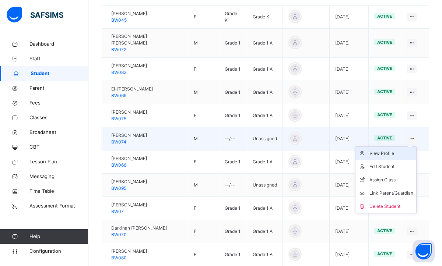
click at [384, 150] on div "View Profile" at bounding box center [391, 153] width 44 height 7
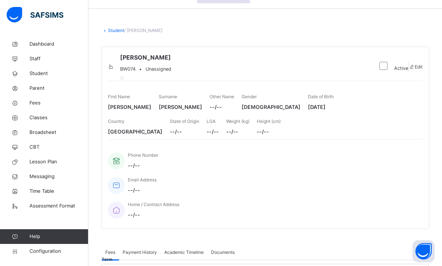
scroll to position [31, 0]
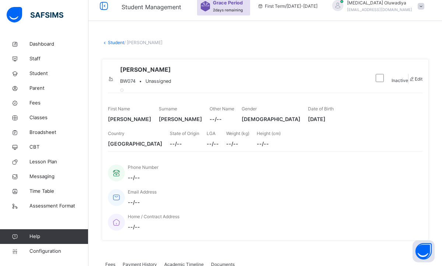
click at [313, 103] on div "[PERSON_NAME] BW074 • Unassigned Inactive Edit First Name [PERSON_NAME] Surname…" at bounding box center [265, 150] width 327 height 182
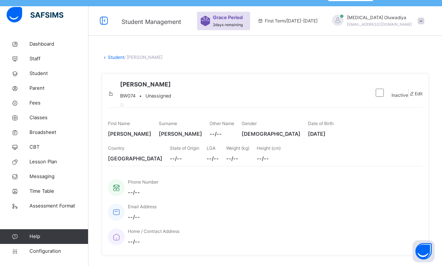
scroll to position [0, 0]
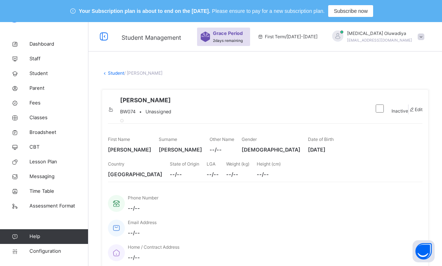
click at [119, 74] on link "Student" at bounding box center [116, 73] width 16 height 6
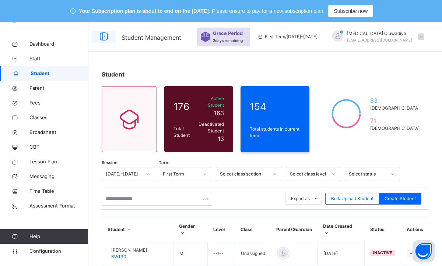
click at [110, 41] on div at bounding box center [104, 37] width 24 height 12
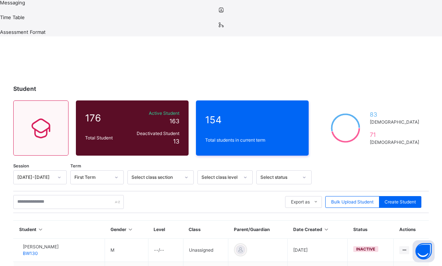
scroll to position [234, 0]
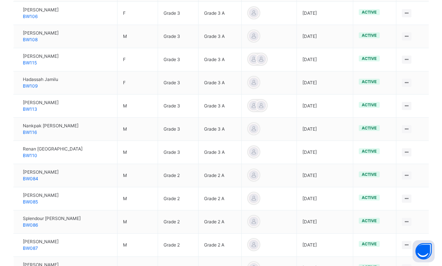
scroll to position [1117, 0]
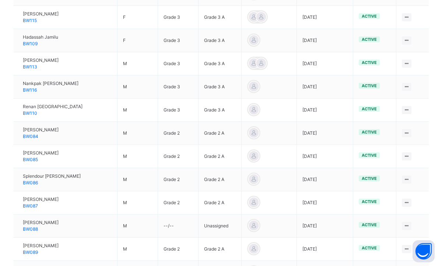
scroll to position [1162, 0]
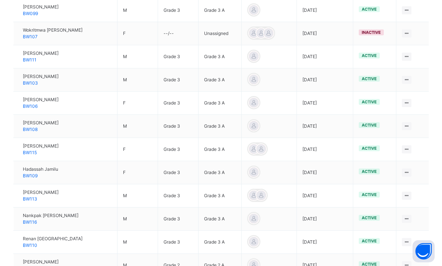
scroll to position [1014, 0]
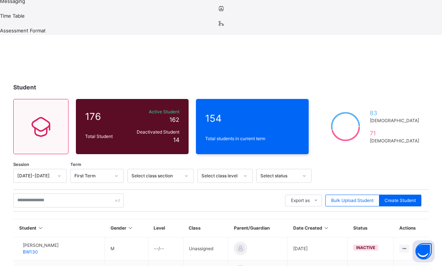
scroll to position [256, 0]
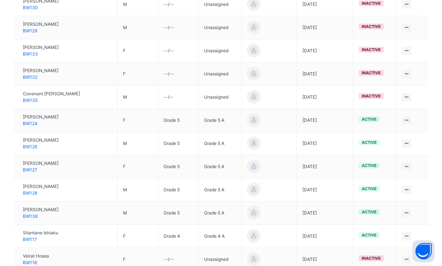
scroll to position [515, 0]
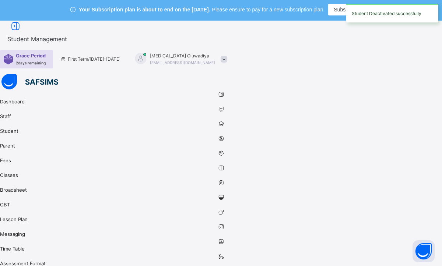
scroll to position [0, 0]
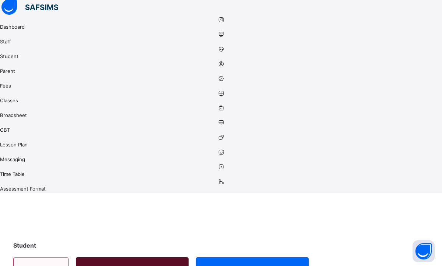
scroll to position [84, 0]
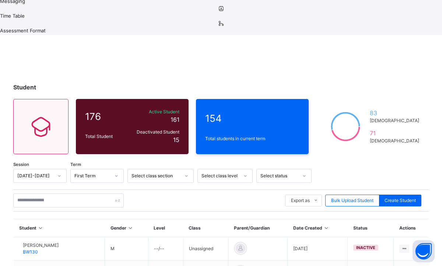
scroll to position [256, 0]
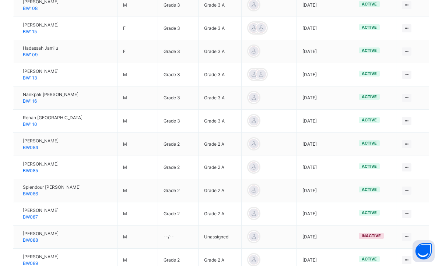
scroll to position [1162, 0]
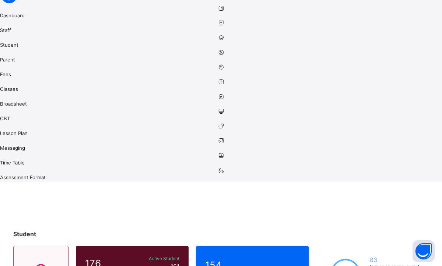
scroll to position [88, 0]
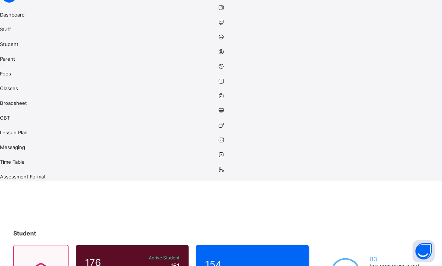
type input "*"
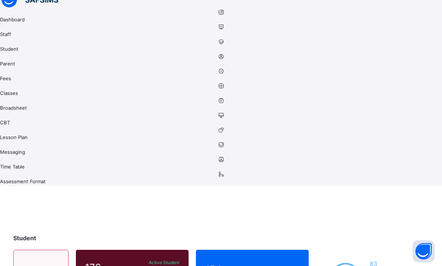
type input "******"
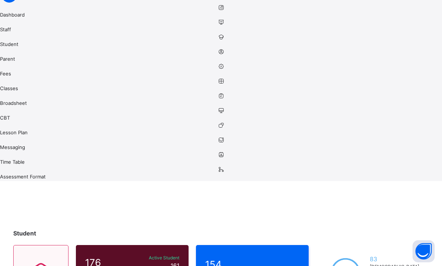
scroll to position [48, 0]
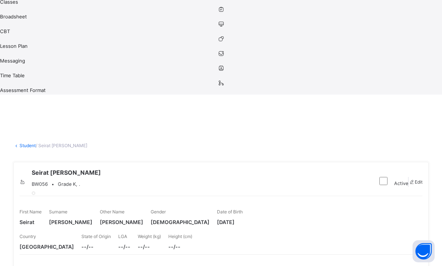
scroll to position [181, 0]
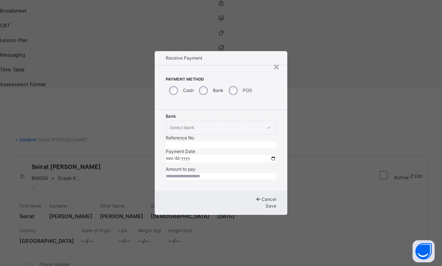
click at [233, 142] on input "text" at bounding box center [221, 145] width 110 height 7
type input "*********"
click at [170, 155] on input "date" at bounding box center [221, 158] width 110 height 7
type input "**********"
click at [191, 180] on input "currency" at bounding box center [221, 176] width 110 height 7
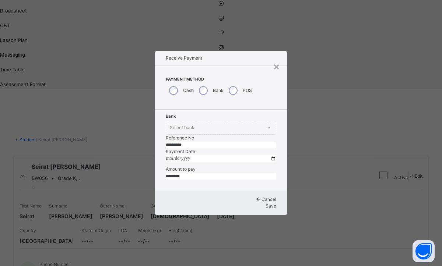
type input "********"
click at [265, 209] on span "Save" at bounding box center [270, 206] width 11 height 6
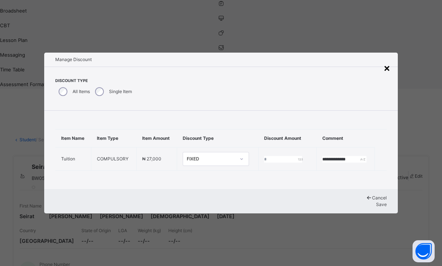
click at [386, 60] on div "×" at bounding box center [386, 67] width 7 height 15
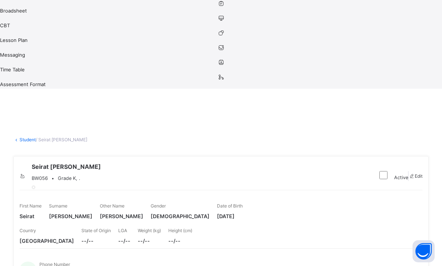
type input "*"
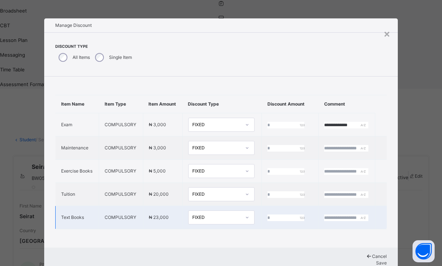
click at [270, 221] on input "*" at bounding box center [285, 218] width 37 height 7
type input "****"
click at [325, 221] on input "text" at bounding box center [346, 218] width 44 height 7
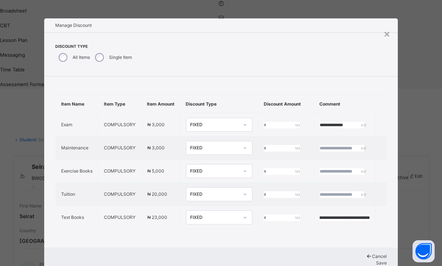
type input "**********"
click at [376, 260] on span "Save" at bounding box center [381, 263] width 11 height 6
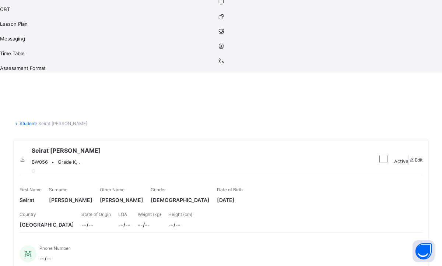
scroll to position [195, 0]
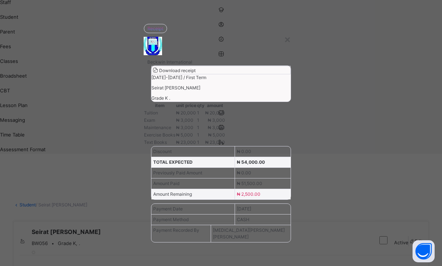
click at [195, 73] on span "Download receipt" at bounding box center [177, 71] width 36 height 6
click at [286, 31] on div "×" at bounding box center [287, 38] width 7 height 15
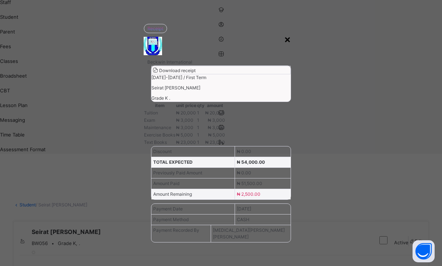
click at [286, 34] on div "×" at bounding box center [287, 38] width 7 height 15
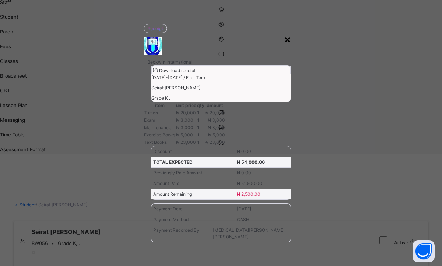
click at [288, 36] on div "×" at bounding box center [287, 38] width 7 height 15
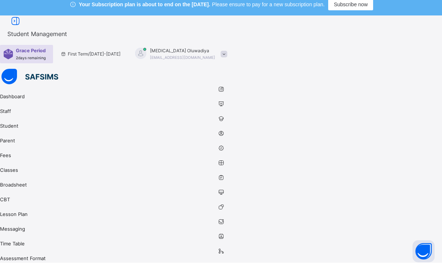
scroll to position [0, 0]
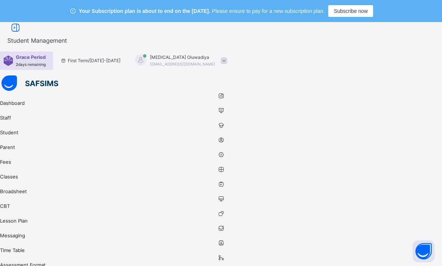
type input "*"
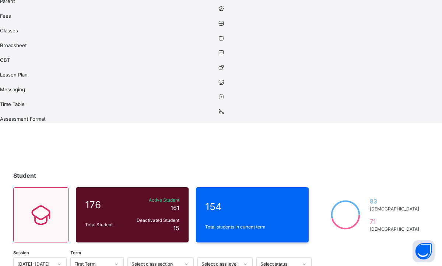
scroll to position [147, 0]
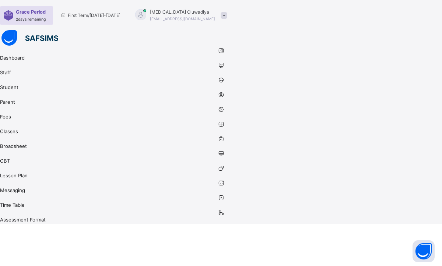
scroll to position [44, 0]
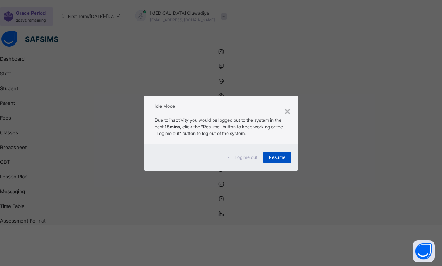
click at [276, 153] on div "Resume" at bounding box center [277, 158] width 28 height 12
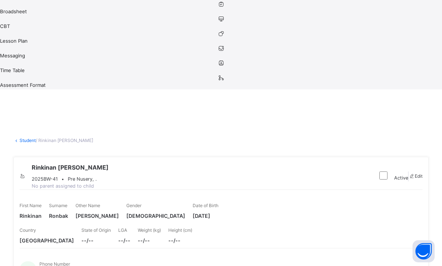
scroll to position [191, 0]
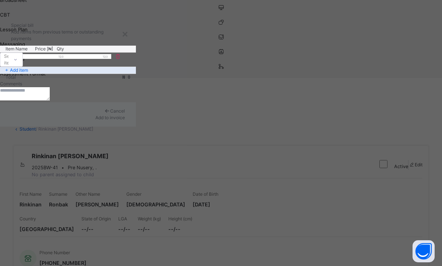
click at [22, 65] on div at bounding box center [15, 60] width 13 height 12
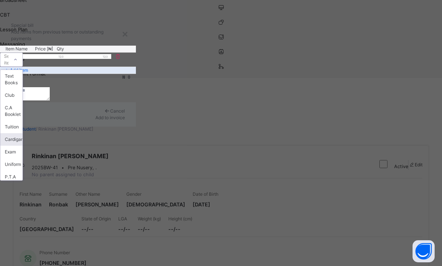
click at [22, 146] on div "Cardigan" at bounding box center [11, 139] width 22 height 13
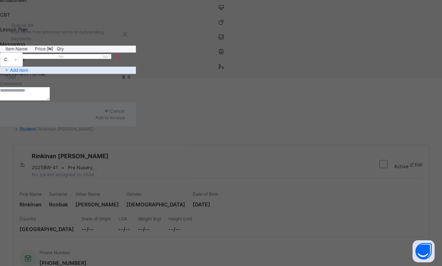
click at [67, 59] on div at bounding box center [45, 56] width 44 height 5
click at [67, 59] on input "number" at bounding box center [45, 56] width 44 height 5
type input "*****"
click at [125, 120] on span "Add to invoice" at bounding box center [109, 118] width 29 height 6
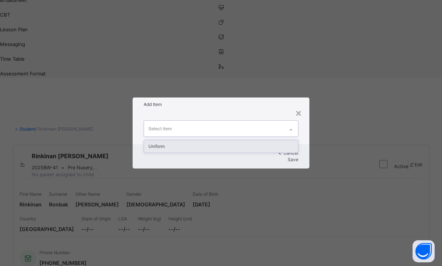
click at [291, 124] on div at bounding box center [290, 130] width 13 height 12
click at [216, 144] on div "Uniform" at bounding box center [221, 146] width 154 height 13
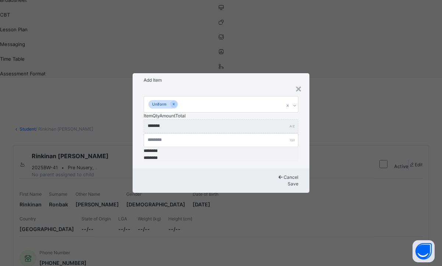
click at [267, 180] on div "Cancel Save" at bounding box center [220, 181] width 177 height 24
click at [287, 181] on span "Save" at bounding box center [292, 184] width 11 height 6
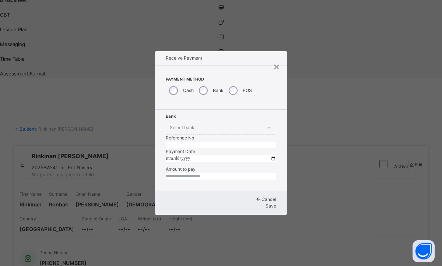
click at [253, 142] on input "text" at bounding box center [221, 145] width 110 height 7
type input "*"
type input "*********"
click at [171, 155] on input "date" at bounding box center [221, 158] width 110 height 7
type input "**********"
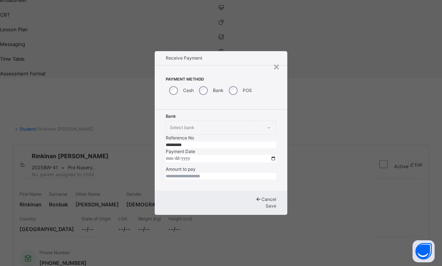
click at [182, 180] on input "currency" at bounding box center [221, 176] width 110 height 7
type input "********"
click at [265, 209] on span "Save" at bounding box center [270, 206] width 11 height 6
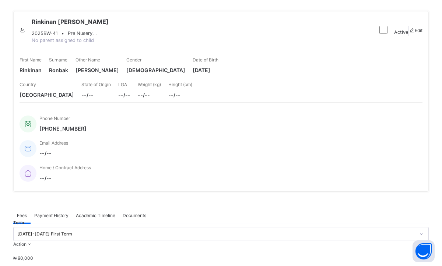
scroll to position [325, 0]
